Goal: Browse casually

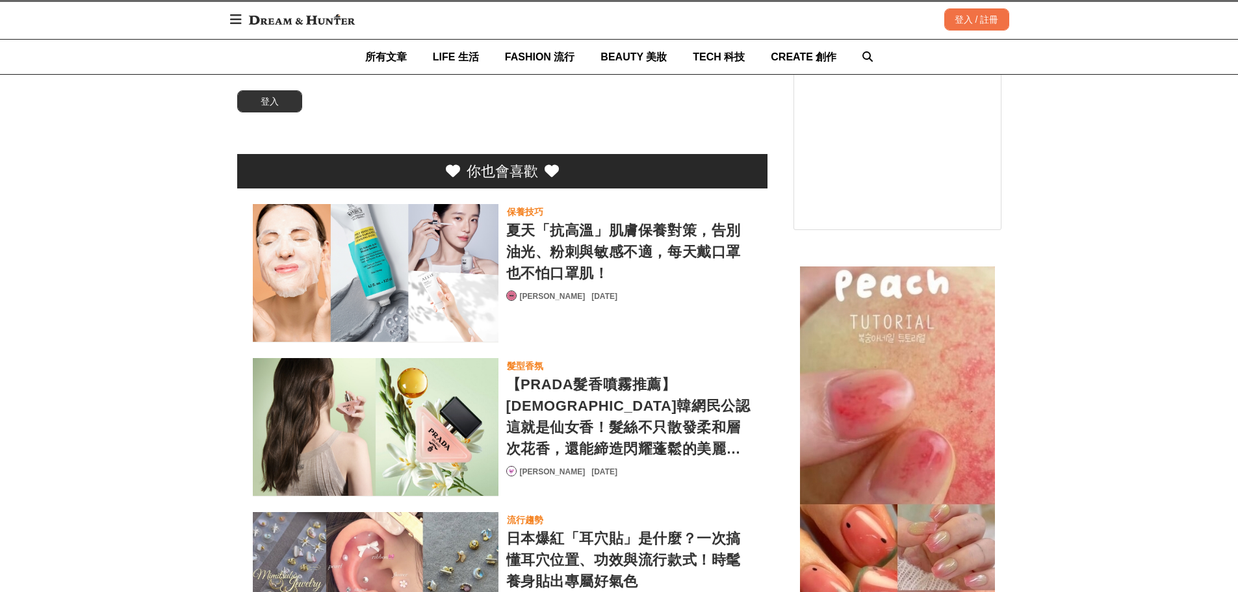
scroll to position [2404, 0]
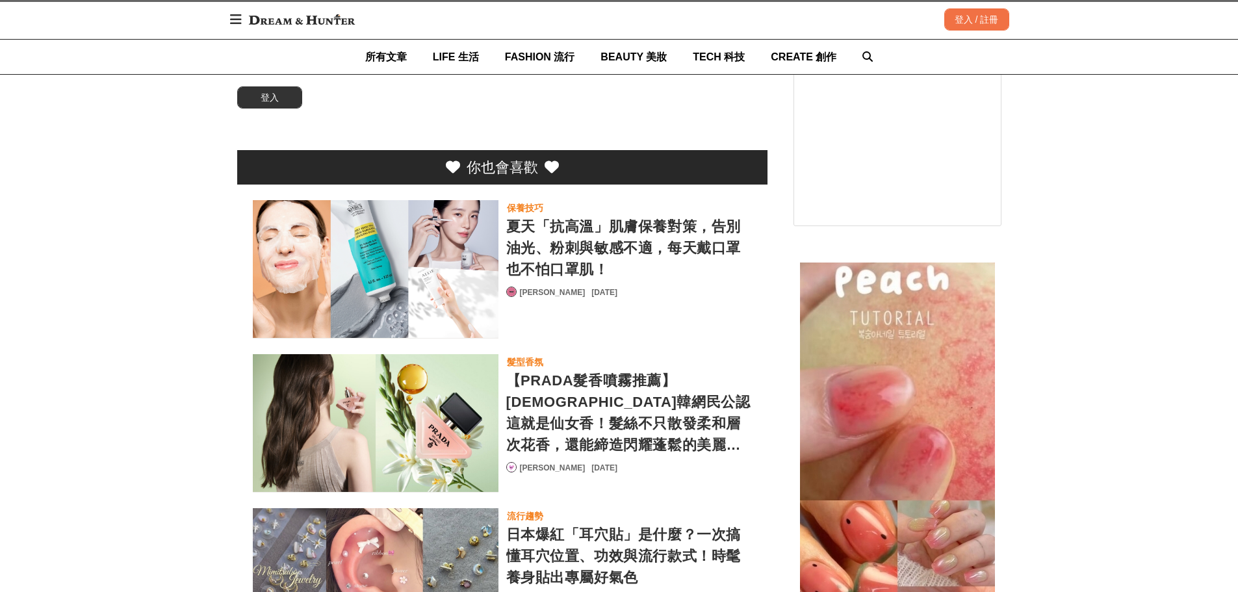
click at [463, 266] on div "夏天「抗高溫」肌膚保養對策，告別油光、粉刺與敏感不適，每天戴口罩也不怕口罩肌！" at bounding box center [376, 269] width 246 height 138
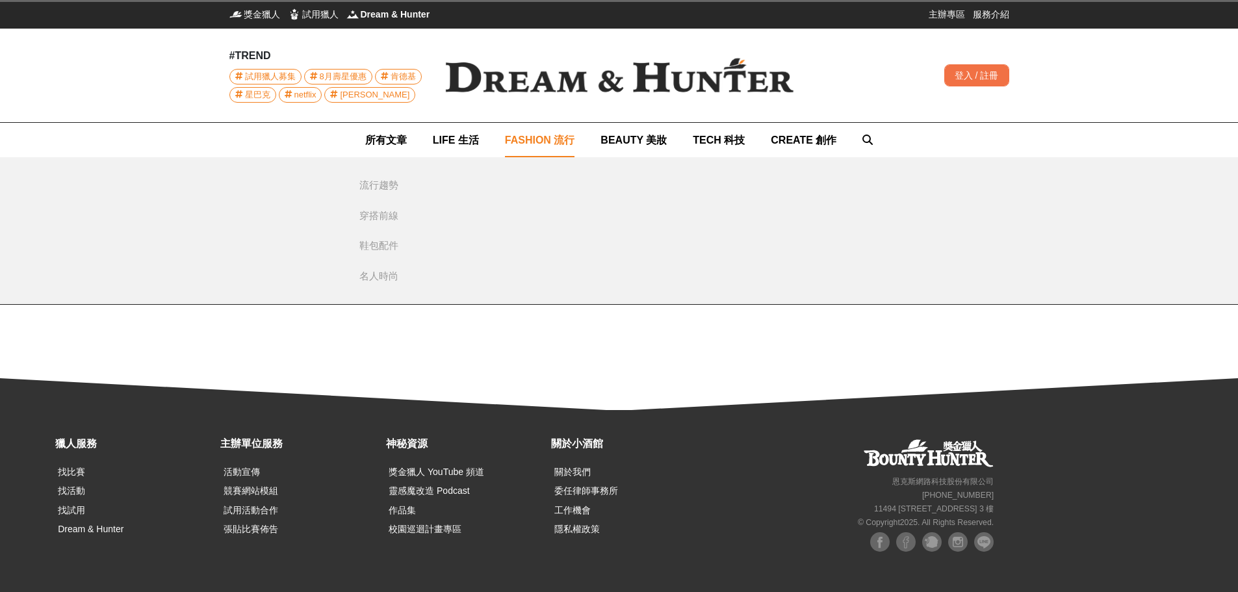
click at [528, 135] on span "FASHION 流行" at bounding box center [540, 140] width 70 height 11
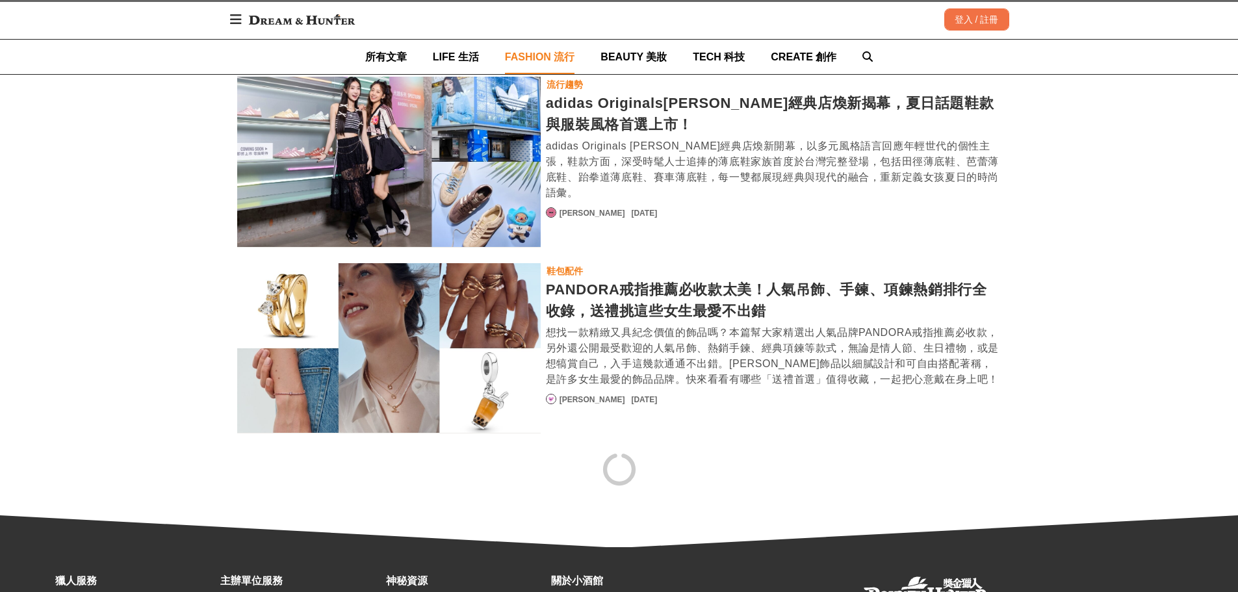
scroll to position [2378, 0]
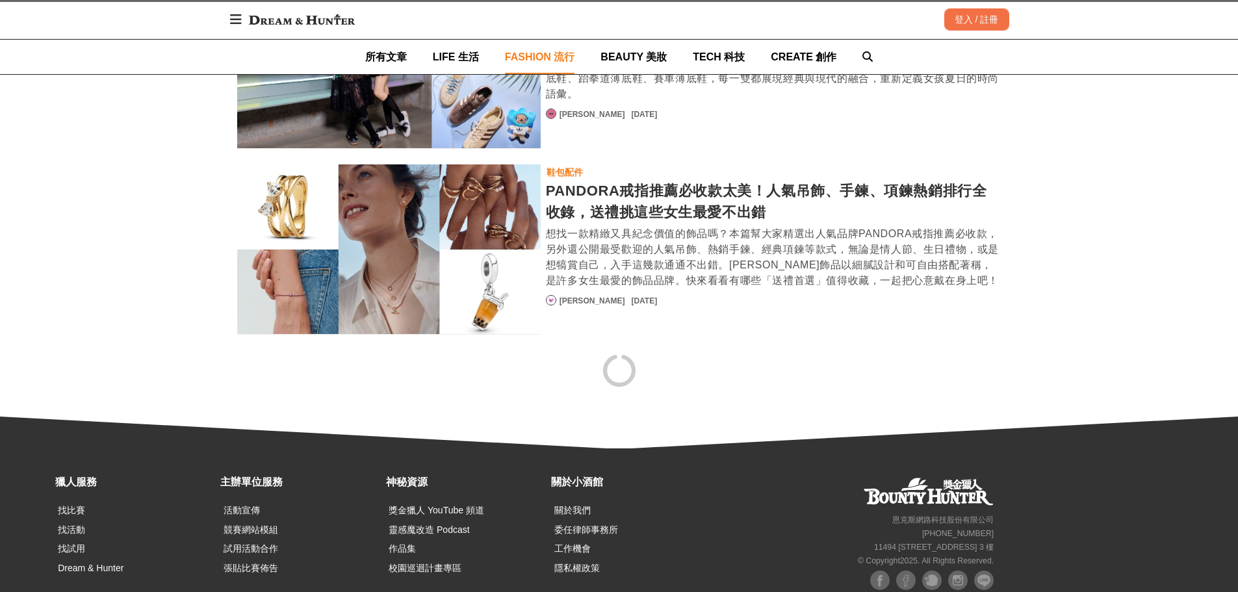
click at [598, 180] on div "PANDORA戒指推薦必收款太美！人氣吊飾、手鍊、項鍊熱銷排行全收錄，送禮挑這些女生最愛不出錯" at bounding box center [774, 201] width 456 height 43
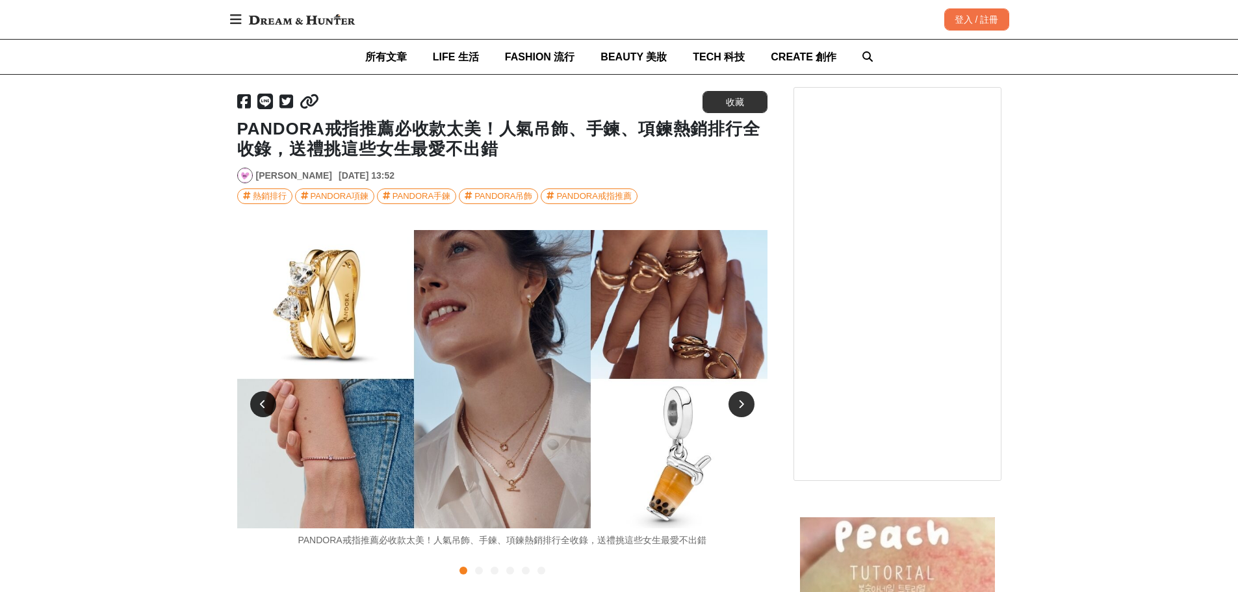
scroll to position [260, 0]
